Goal: Task Accomplishment & Management: Complete application form

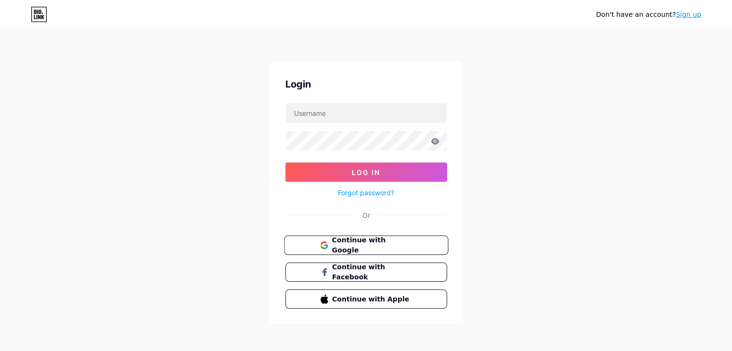
click at [391, 245] on span "Continue with Google" at bounding box center [372, 245] width 80 height 21
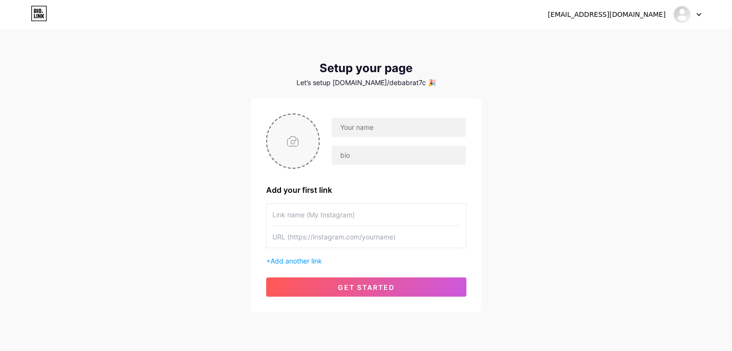
click at [301, 140] on input "file" at bounding box center [293, 141] width 52 height 53
click at [407, 81] on div "Let’s setup [DOMAIN_NAME]/debabrat7c 🎉" at bounding box center [366, 83] width 231 height 8
click at [414, 82] on div "Let’s setup [DOMAIN_NAME]/debabrat7c 🎉" at bounding box center [366, 83] width 231 height 8
